Goal: Task Accomplishment & Management: Use online tool/utility

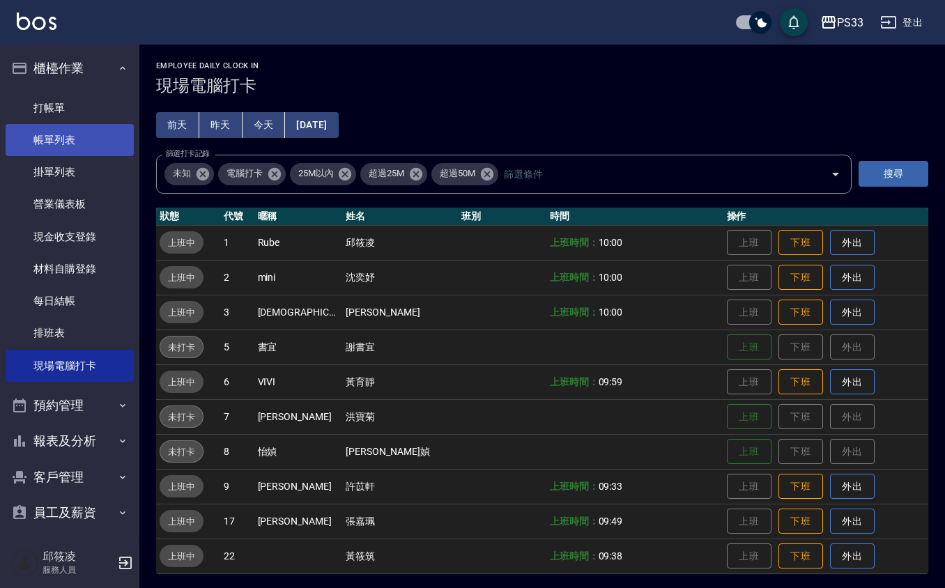
click at [28, 127] on link "帳單列表" at bounding box center [70, 140] width 128 height 32
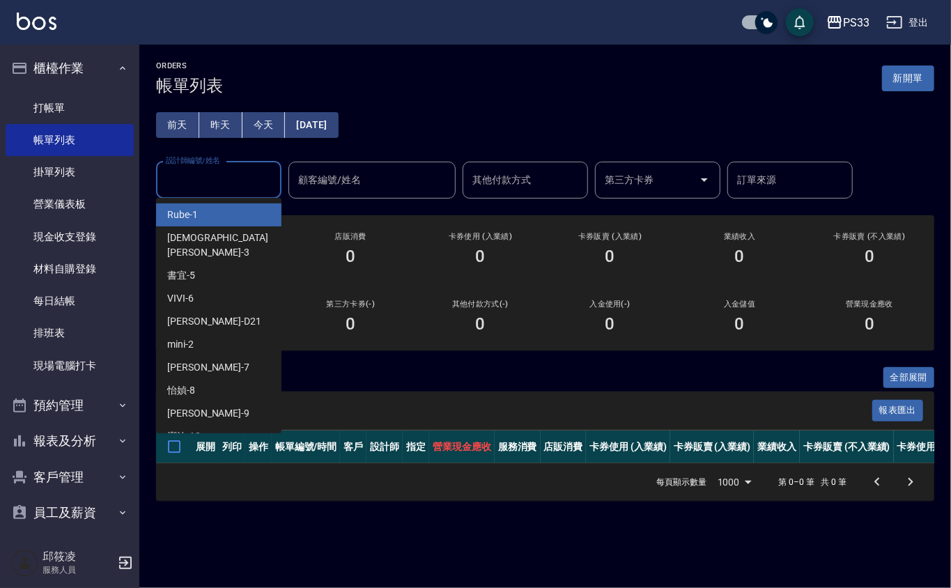
drag, startPoint x: 213, startPoint y: 123, endPoint x: 208, endPoint y: 196, distance: 73.3
click at [213, 121] on div "前天 昨天 今天 [DATE] 設計師編號/姓名 設計師編號/姓名 顧客編號/姓名 顧客編號/姓名 其他付款方式 其他付款方式 第三方卡券 第三方卡券 訂單來…" at bounding box center [545, 146] width 778 height 103
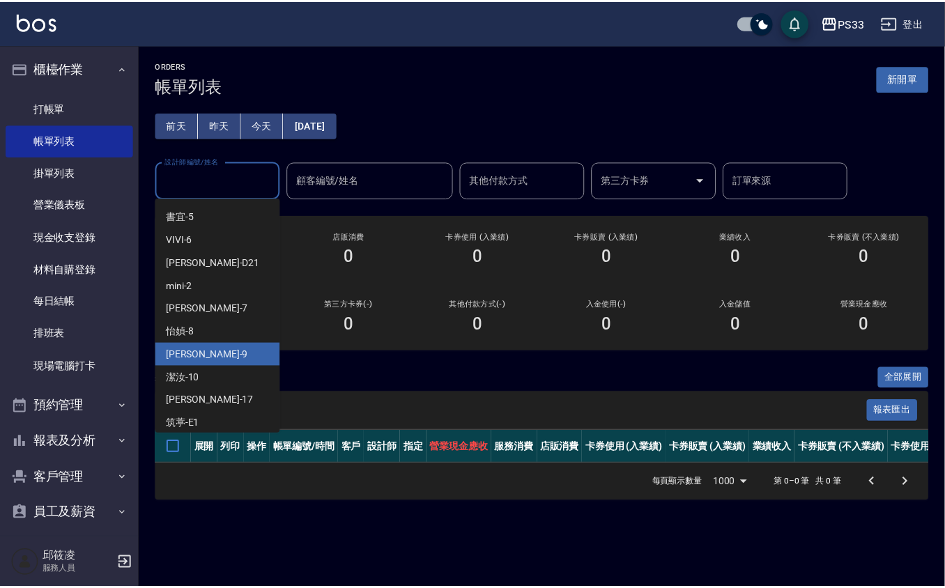
scroll to position [93, 0]
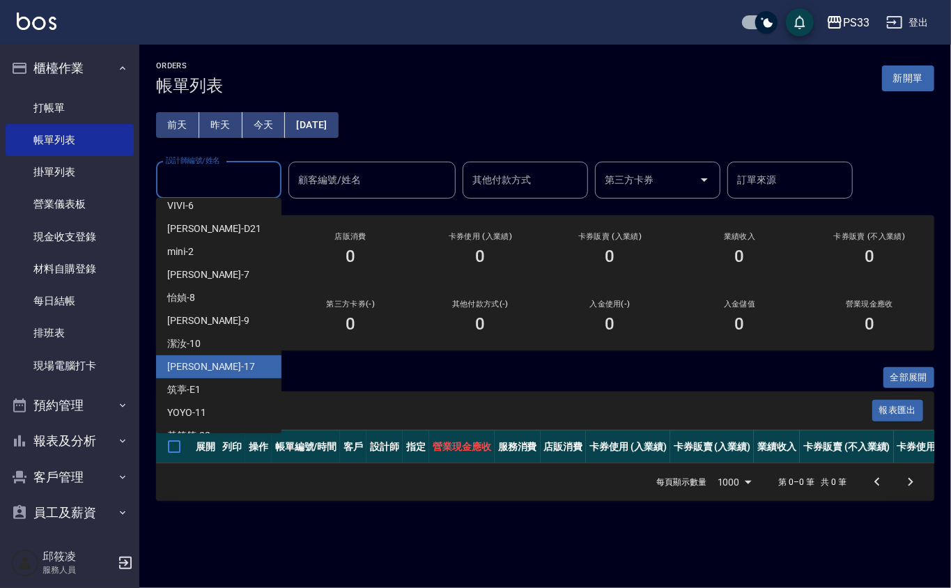
click at [196, 362] on div "[PERSON_NAME] -17" at bounding box center [218, 366] width 125 height 23
type input "[PERSON_NAME]-17"
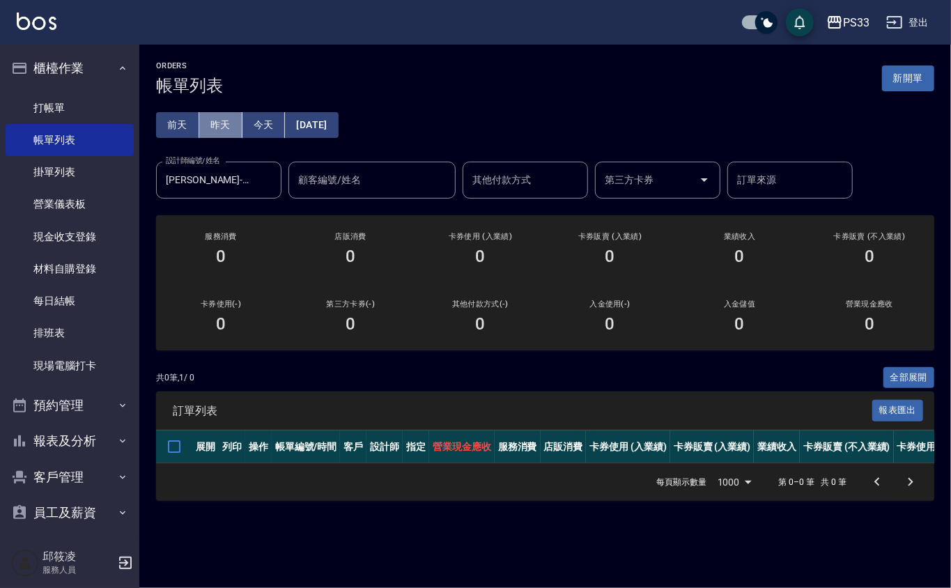
click at [215, 125] on button "昨天" at bounding box center [220, 125] width 43 height 26
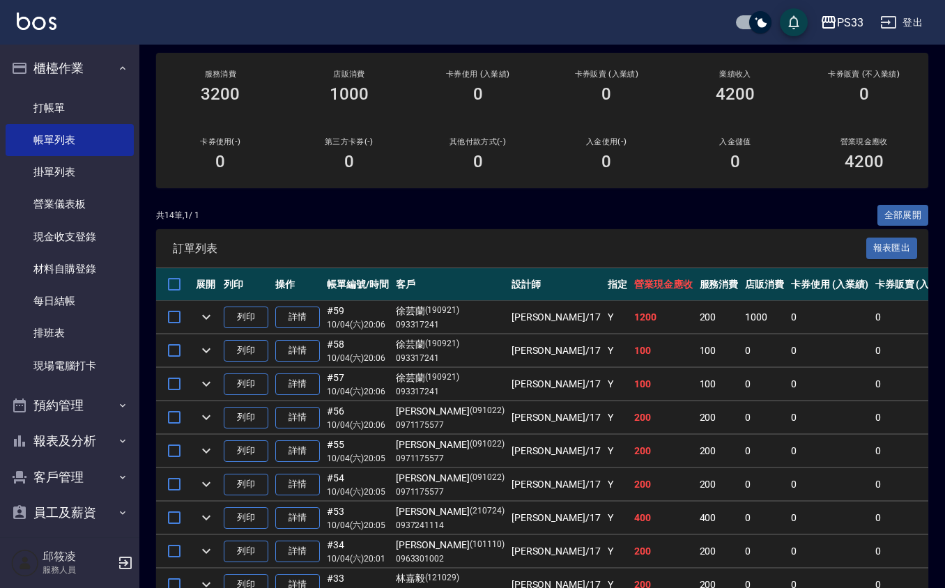
scroll to position [140, 0]
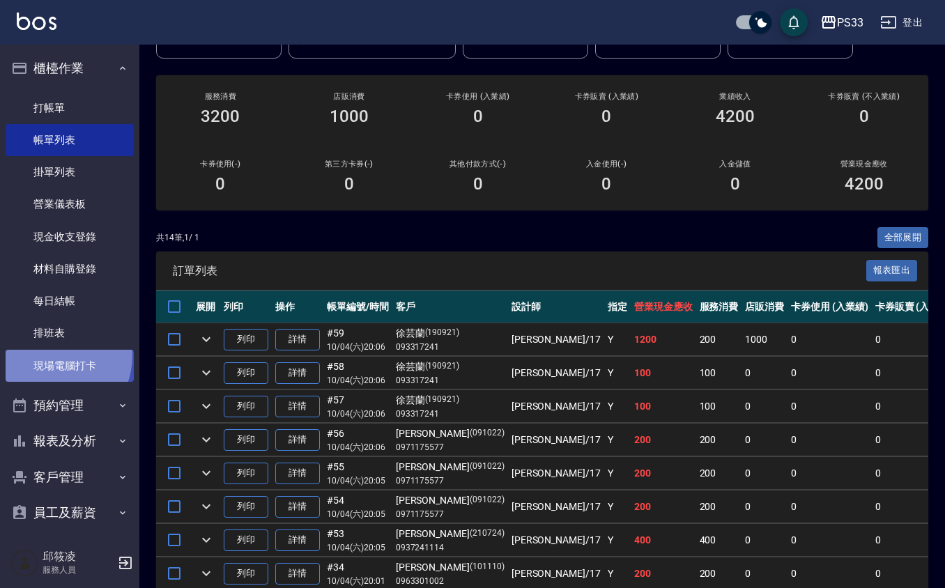
click at [47, 355] on link "現場電腦打卡" at bounding box center [70, 366] width 128 height 32
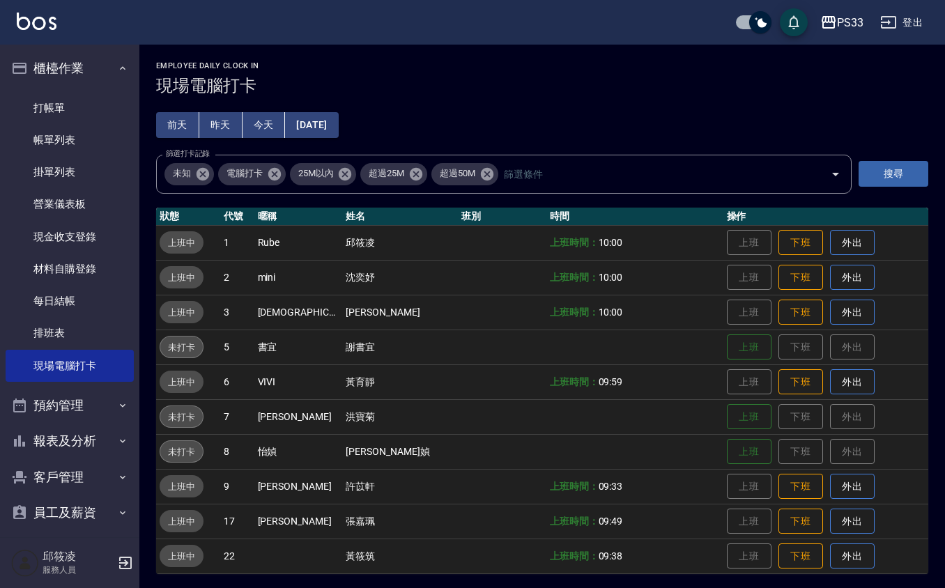
scroll to position [3, 0]
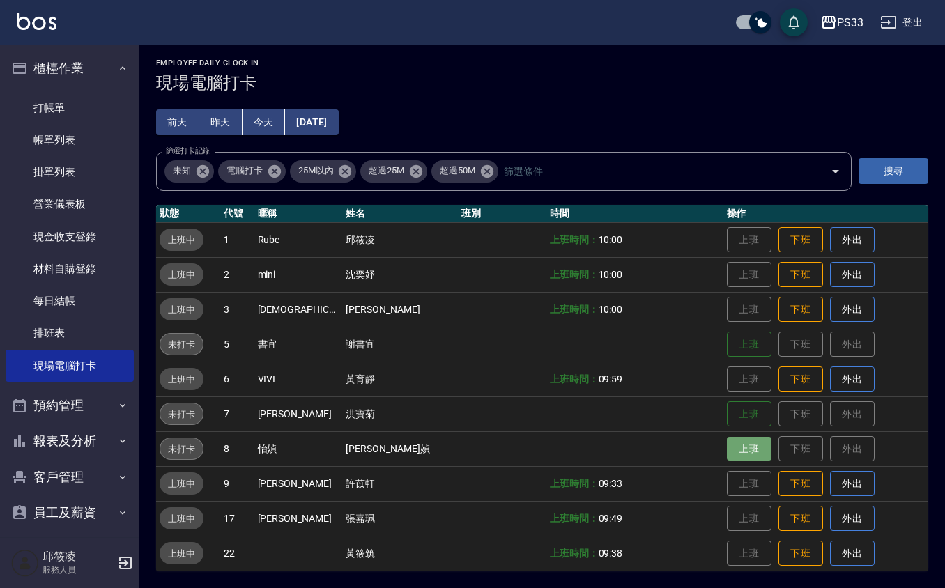
click at [736, 449] on button "上班" at bounding box center [749, 449] width 45 height 24
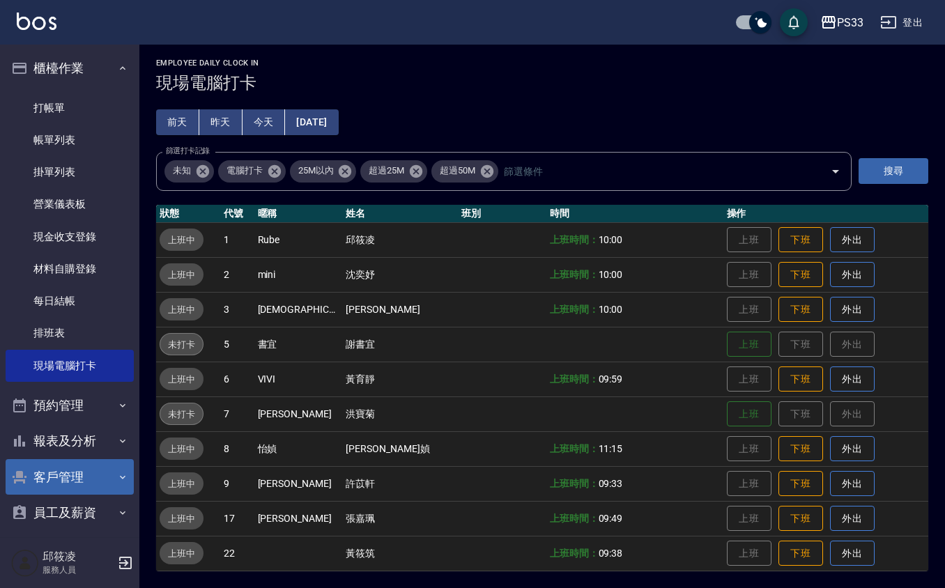
drag, startPoint x: 56, startPoint y: 491, endPoint x: 67, endPoint y: 475, distance: 19.5
click at [60, 483] on ul "櫃檯作業 打帳單 帳單列表 掛單列表 營業儀表板 現金收支登錄 材料自購登錄 每日結帳 排班表 現場電腦打卡 預約管理 預約管理 單日預約紀錄 單週預約紀錄 …" at bounding box center [70, 291] width 128 height 492
click at [68, 472] on button "客戶管理" at bounding box center [70, 477] width 128 height 36
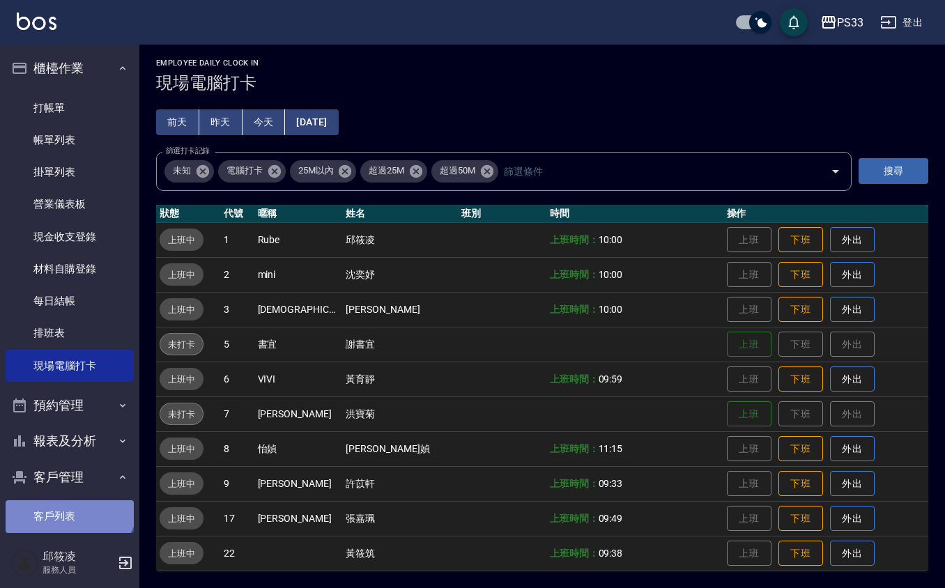
click at [68, 500] on link "客戶列表" at bounding box center [70, 516] width 128 height 32
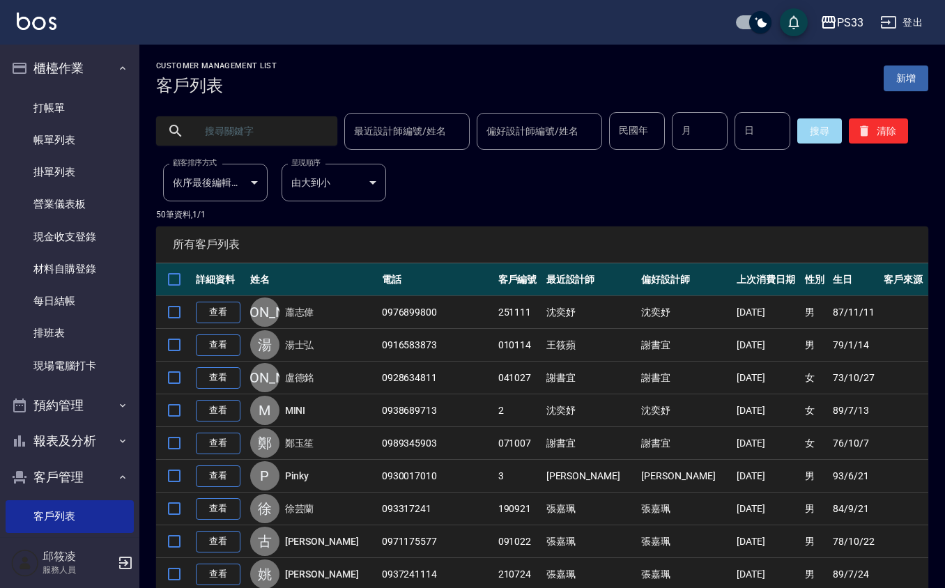
click at [694, 126] on input "月" at bounding box center [700, 131] width 56 height 38
type input "11"
type input "24"
click at [803, 132] on button "搜尋" at bounding box center [819, 130] width 45 height 25
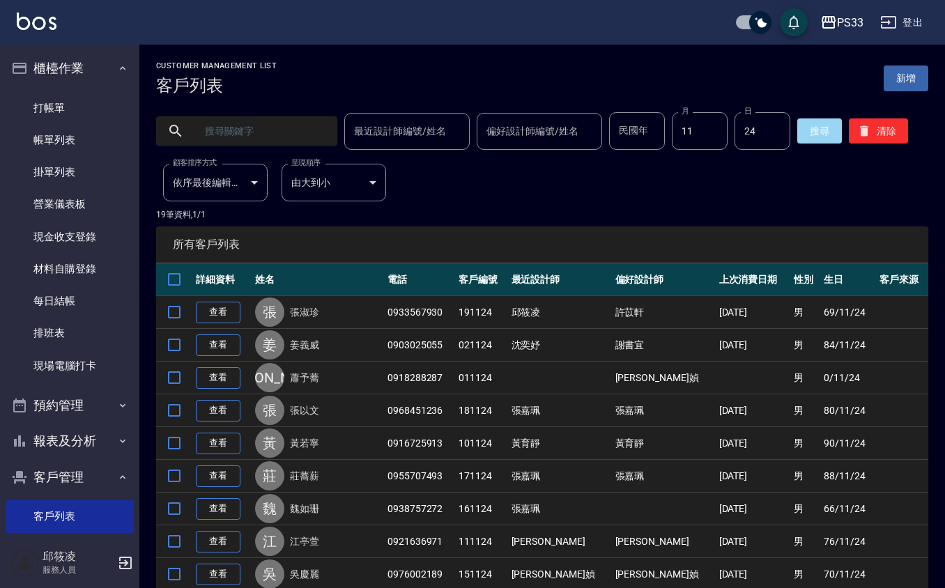
click at [217, 128] on input "text" at bounding box center [260, 131] width 131 height 38
type input "0938757272"
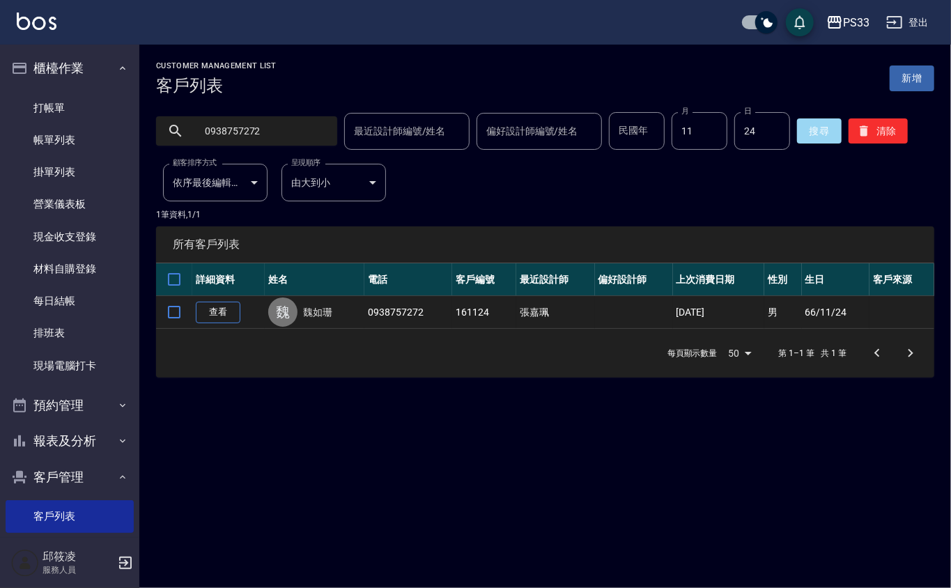
click at [213, 307] on link "查看" at bounding box center [218, 313] width 45 height 22
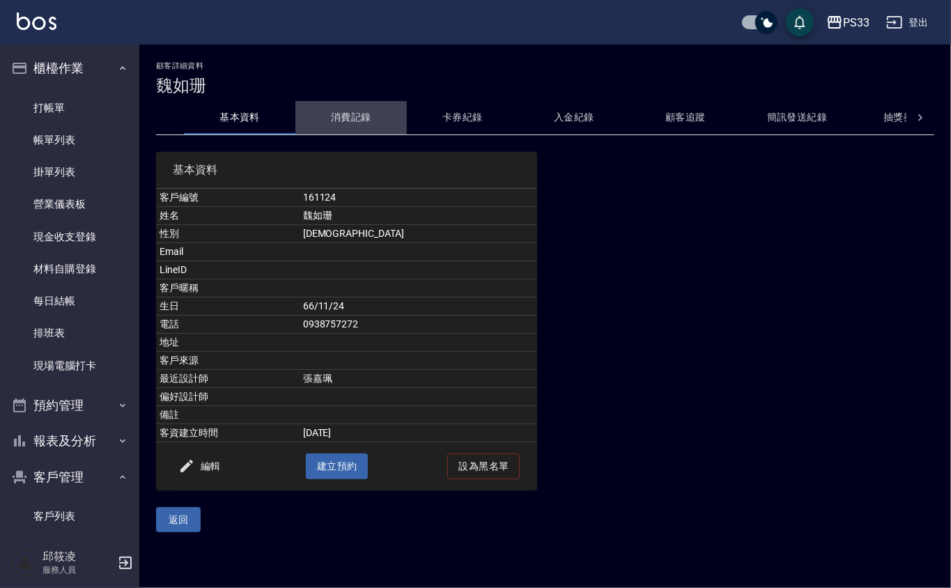
click at [344, 123] on button "消費記錄" at bounding box center [350, 117] width 111 height 33
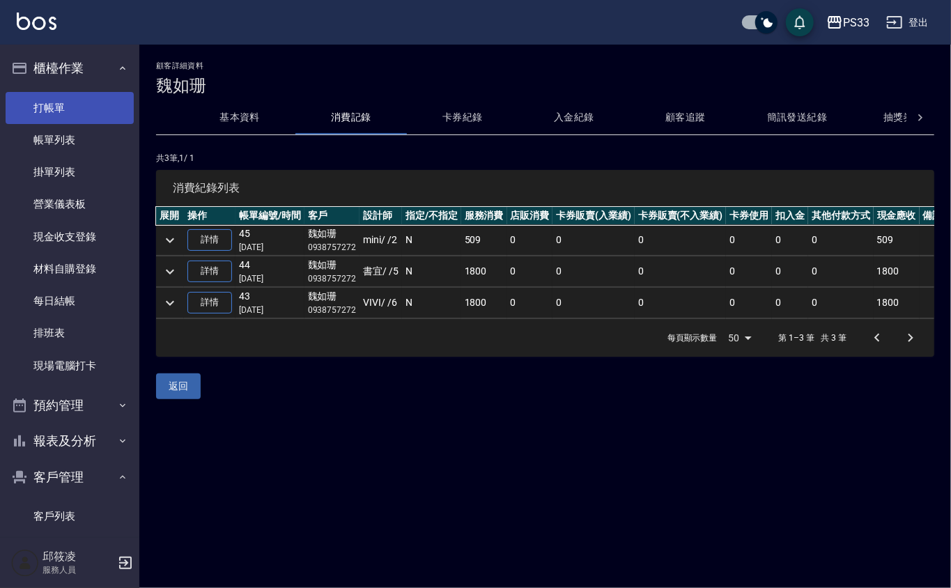
click at [54, 100] on link "打帳單" at bounding box center [70, 108] width 128 height 32
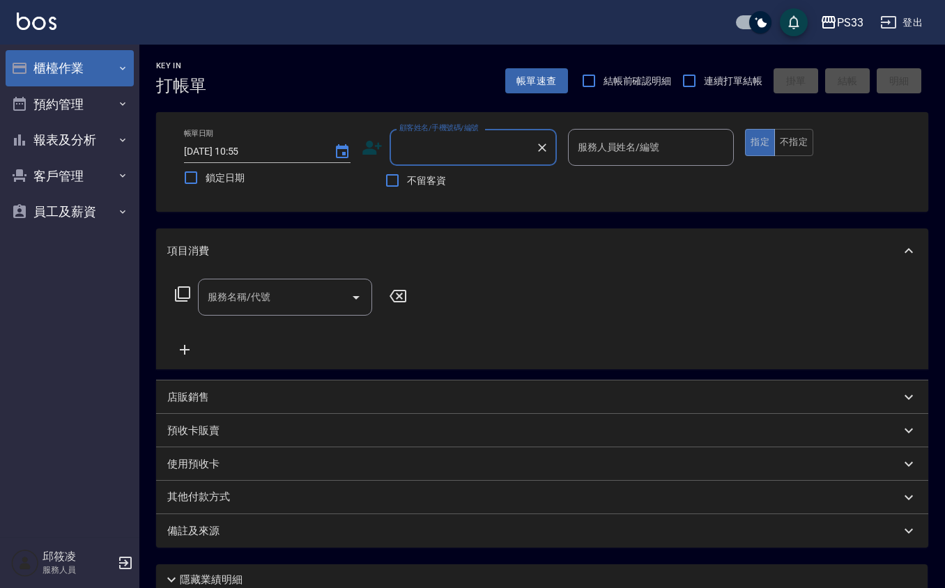
click at [59, 56] on button "櫃檯作業" at bounding box center [70, 68] width 128 height 36
